Goal: Task Accomplishment & Management: Complete application form

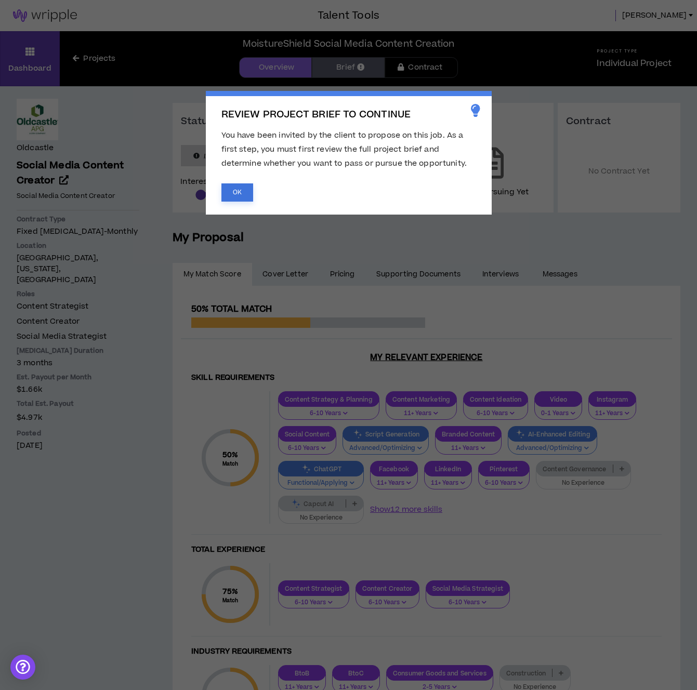
click at [229, 188] on button "OK" at bounding box center [237, 193] width 32 height 18
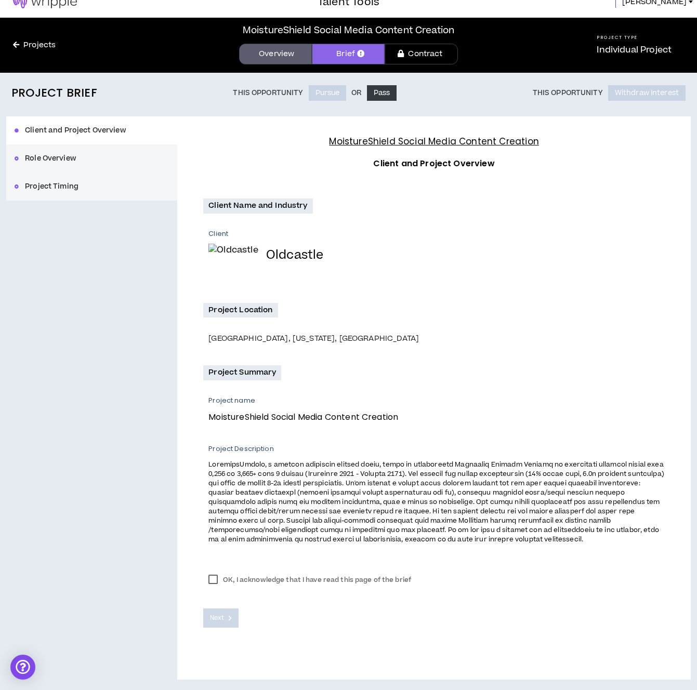
scroll to position [16, 0]
drag, startPoint x: 212, startPoint y: 578, endPoint x: 226, endPoint y: 625, distance: 49.0
click at [212, 579] on label "OK, I acknowledge that I have read this page of the brief" at bounding box center [309, 580] width 213 height 16
click at [227, 619] on button "Next" at bounding box center [220, 618] width 35 height 19
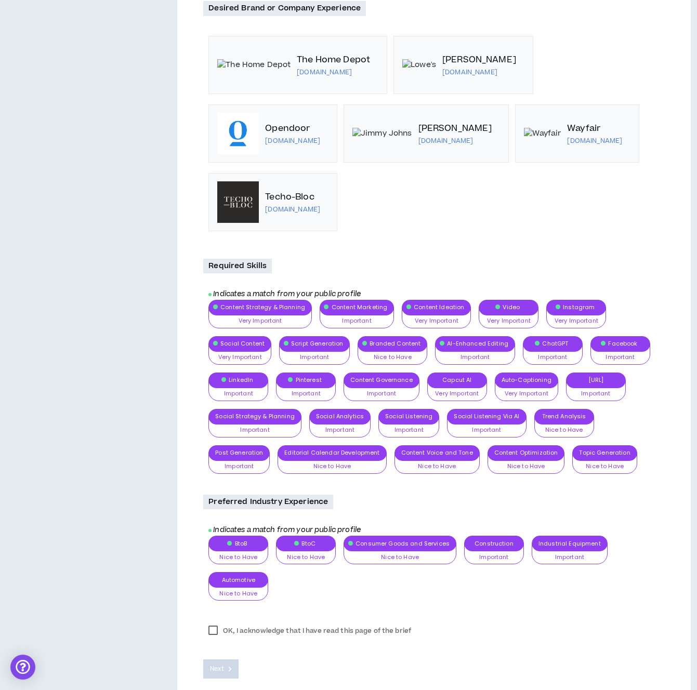
scroll to position [484, 0]
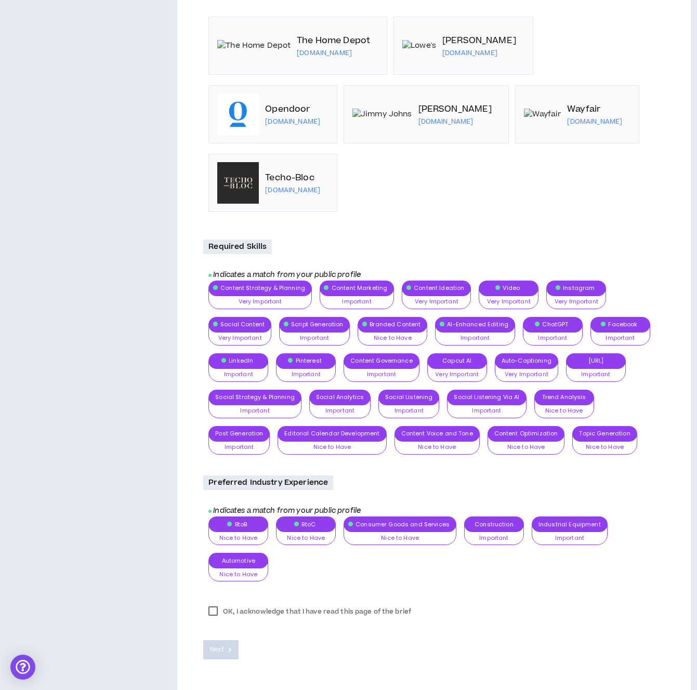
click at [216, 610] on label "OK, I acknowledge that I have read this page of the brief" at bounding box center [309, 612] width 213 height 16
click at [230, 652] on icon at bounding box center [230, 650] width 4 height 6
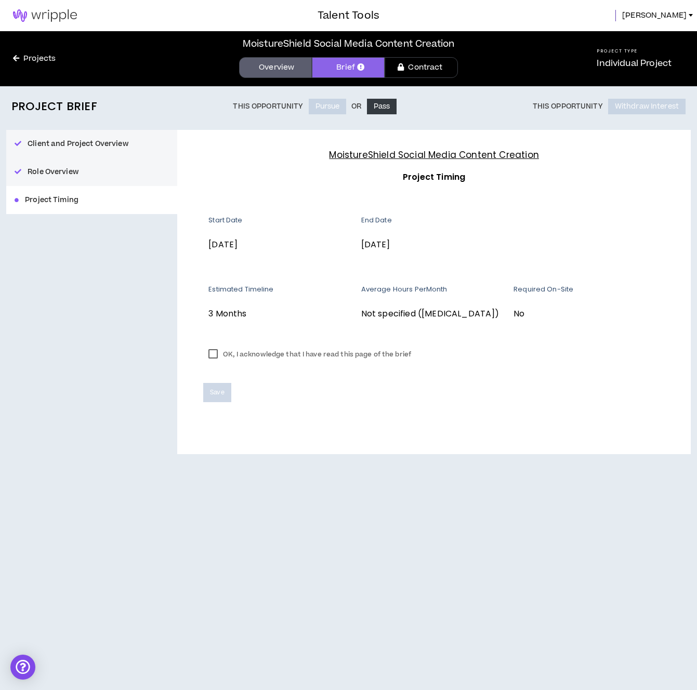
click at [216, 355] on label "OK, I acknowledge that I have read this page of the brief" at bounding box center [309, 355] width 213 height 16
click at [219, 394] on span "Save" at bounding box center [217, 393] width 14 height 10
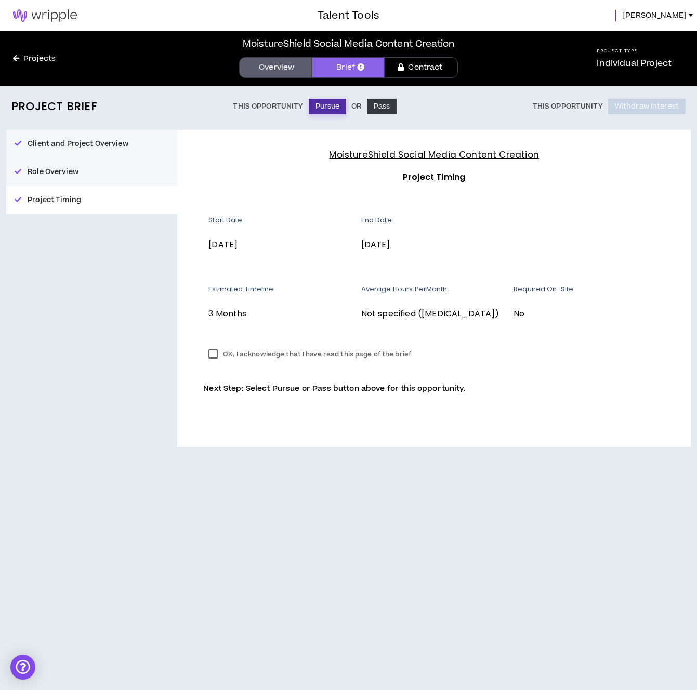
click at [323, 104] on button "Pursue" at bounding box center [328, 107] width 38 height 16
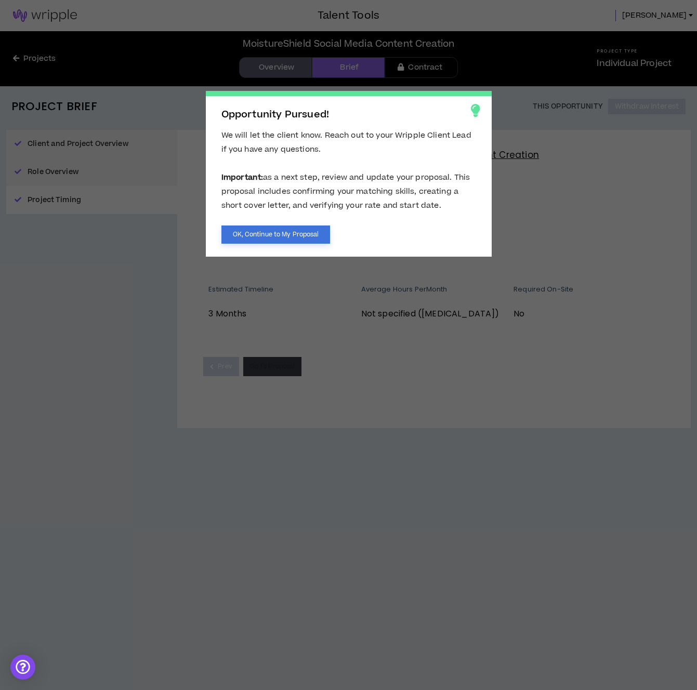
click at [300, 239] on button "OK, Continue to My Proposal" at bounding box center [275, 235] width 109 height 18
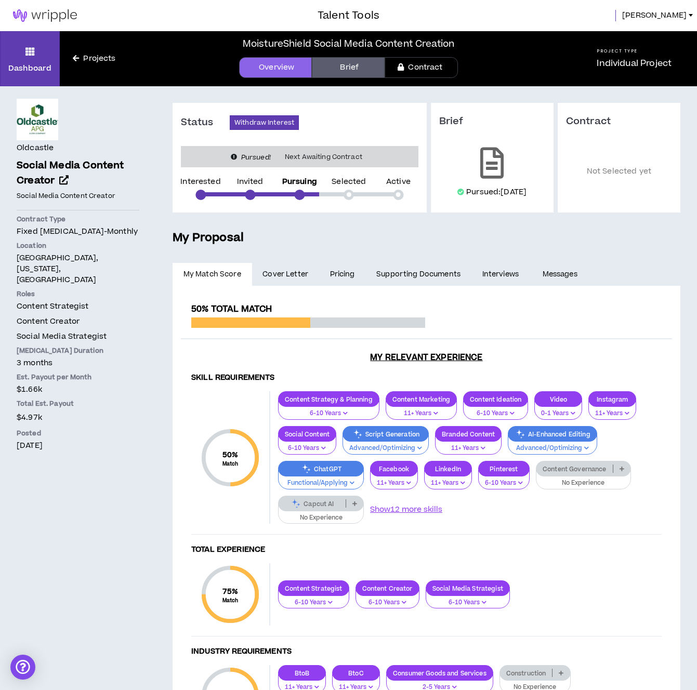
click at [358, 68] on link "Brief" at bounding box center [348, 67] width 73 height 21
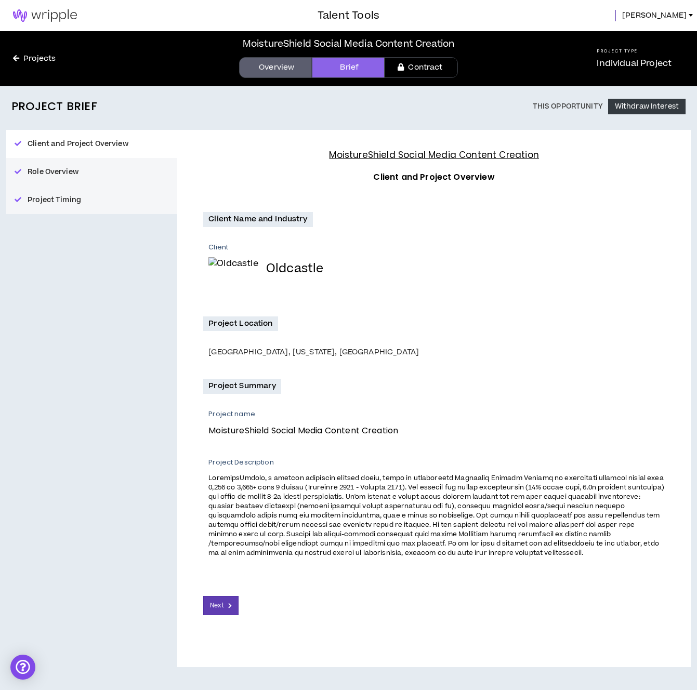
click at [417, 70] on link "Contract" at bounding box center [421, 67] width 73 height 21
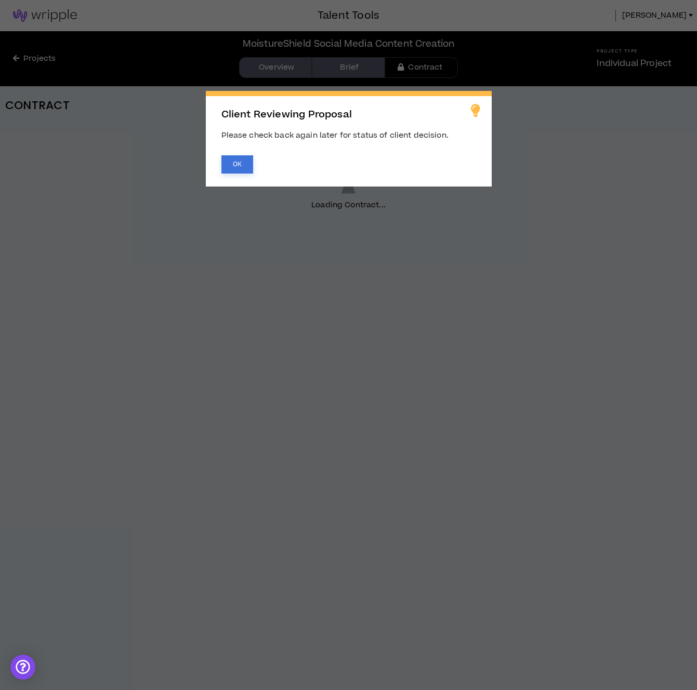
click at [226, 169] on button "OK" at bounding box center [237, 164] width 32 height 18
